Goal: Information Seeking & Learning: Learn about a topic

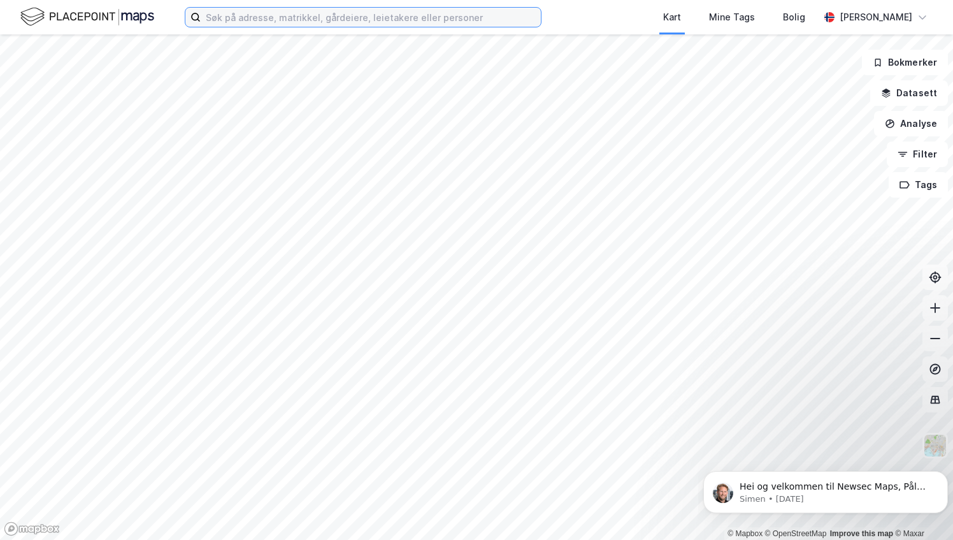
click at [221, 27] on label at bounding box center [363, 17] width 357 height 20
click at [221, 27] on input at bounding box center [371, 17] width 340 height 19
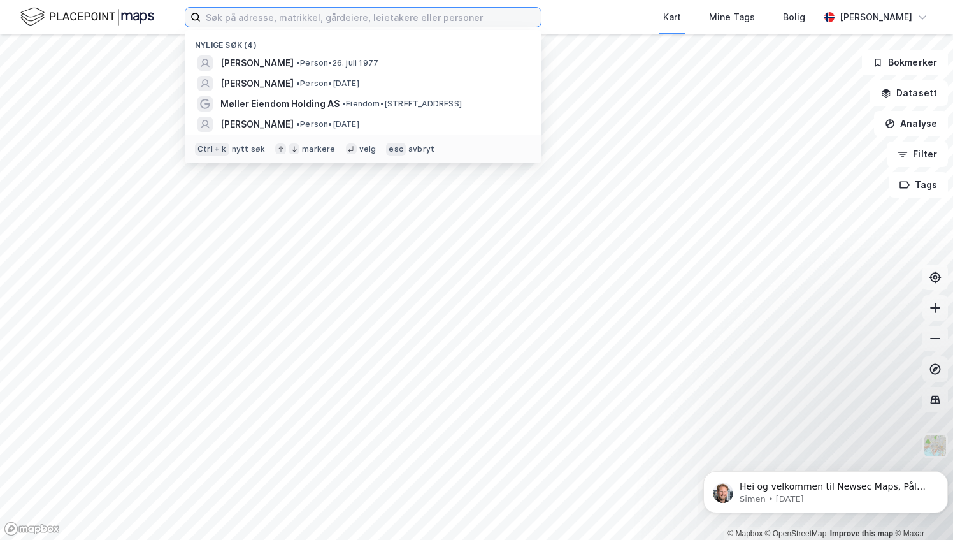
paste input "[STREET_ADDRESS] Eiendomsinvest AS"
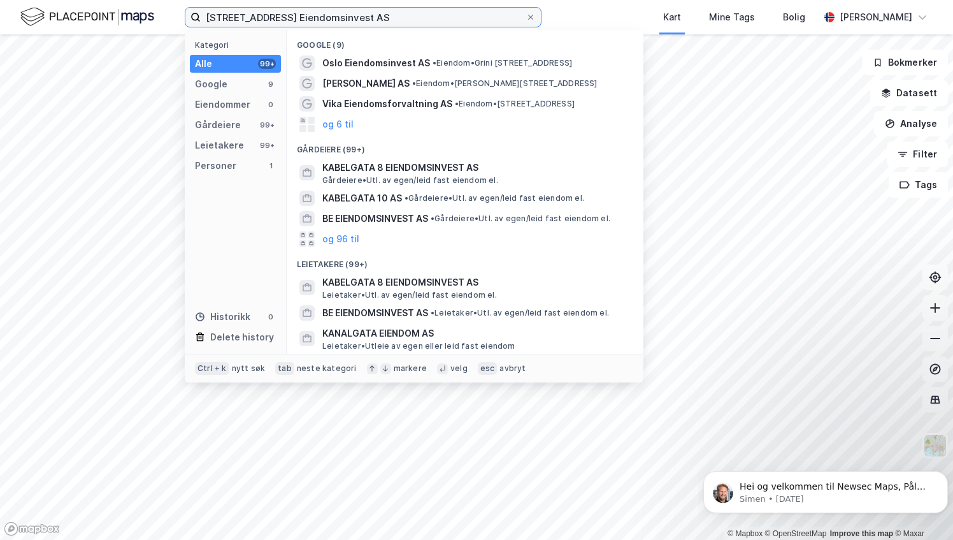
type input "[STREET_ADDRESS] Eiendomsinvest AS"
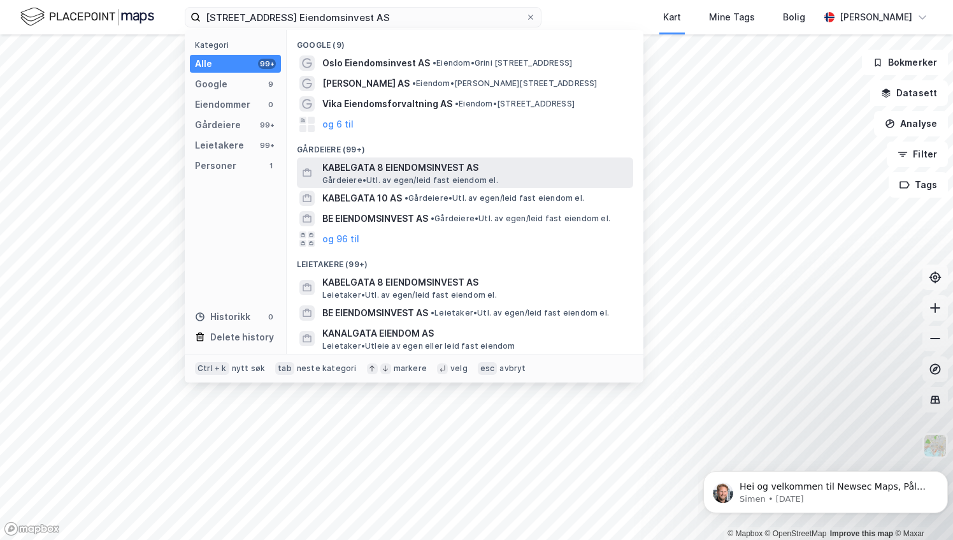
click at [446, 171] on span "KABELGATA 8 EIENDOMSINVEST AS" at bounding box center [475, 167] width 306 height 15
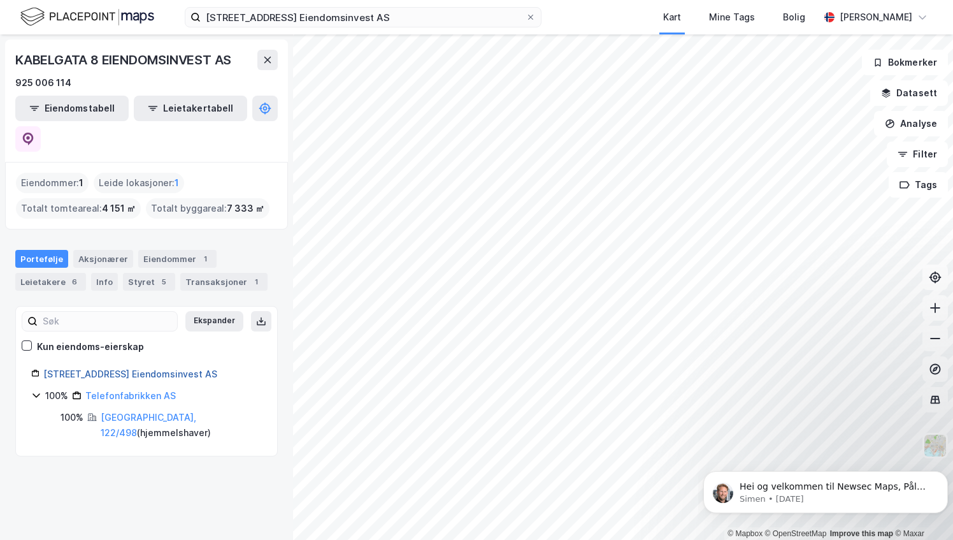
click at [124, 368] on link "[STREET_ADDRESS] Eiendomsinvest AS" at bounding box center [130, 373] width 174 height 11
click at [93, 250] on div "Aksjonærer" at bounding box center [103, 259] width 60 height 18
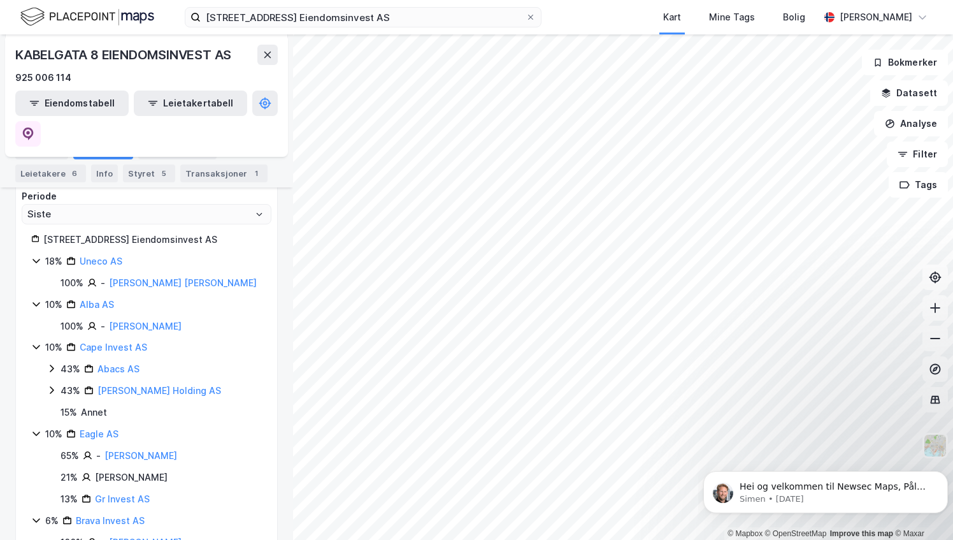
scroll to position [87, 0]
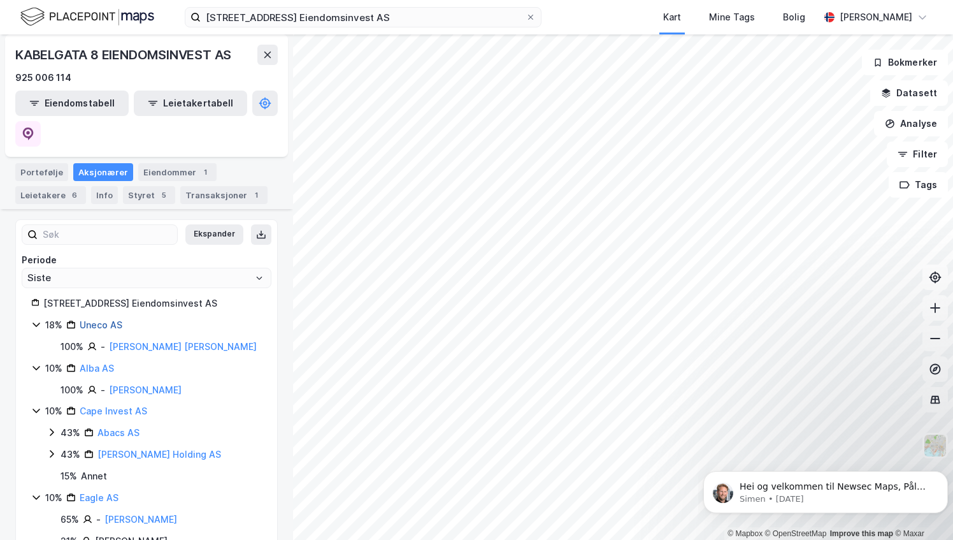
click at [95, 319] on link "Uneco AS" at bounding box center [101, 324] width 43 height 11
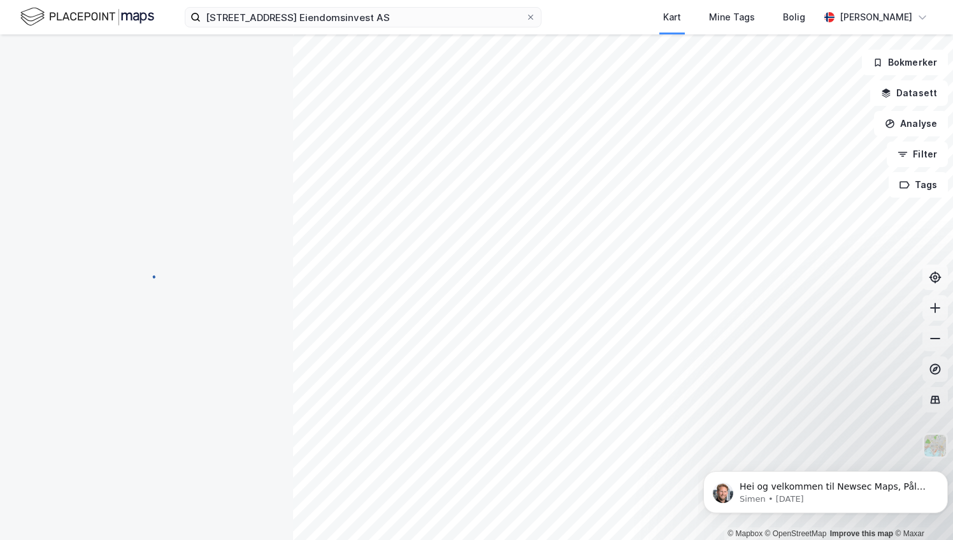
scroll to position [0, 0]
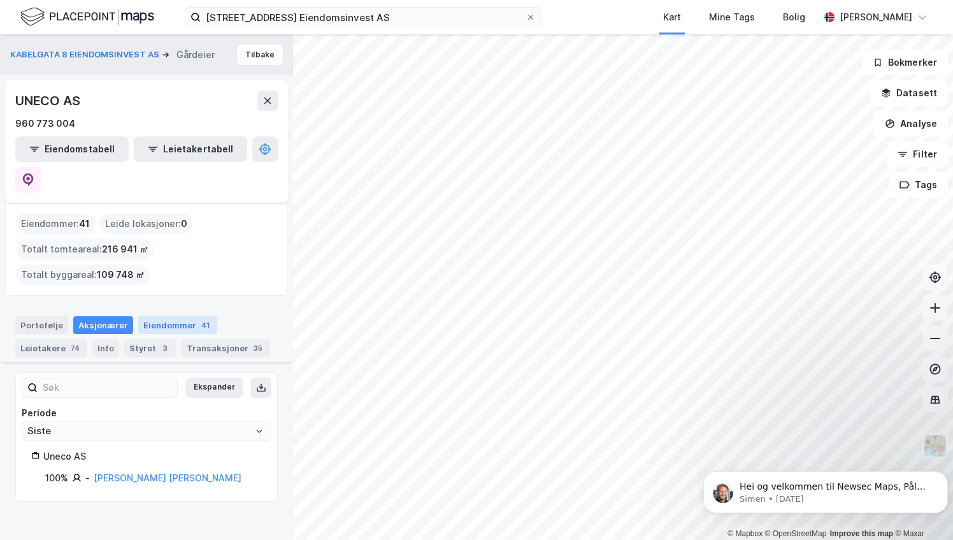
click at [181, 316] on div "Eiendommer 41" at bounding box center [177, 325] width 79 height 18
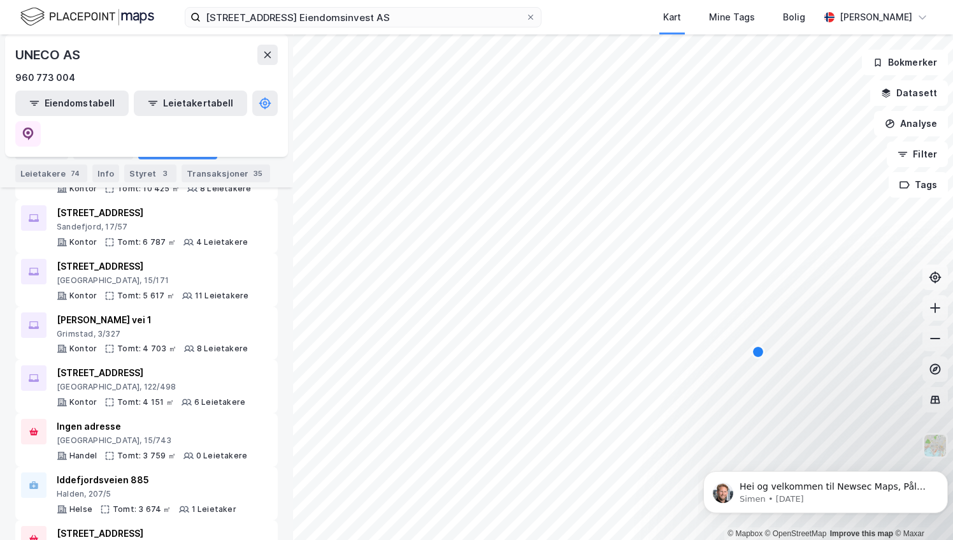
scroll to position [701, 0]
